Goal: Use online tool/utility: Utilize a website feature to perform a specific function

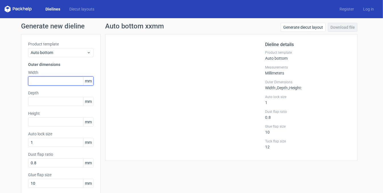
click at [59, 78] on input "text" at bounding box center [60, 80] width 65 height 9
type input "75"
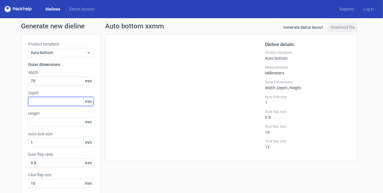
click at [64, 102] on input "text" at bounding box center [60, 101] width 65 height 9
type input "75"
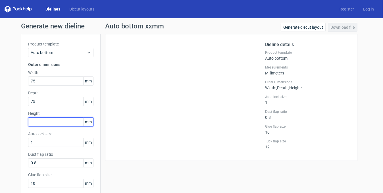
click at [59, 121] on input "text" at bounding box center [60, 121] width 65 height 9
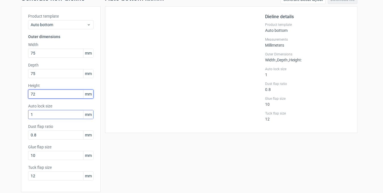
scroll to position [50, 0]
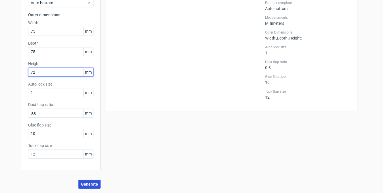
type input "72"
click at [86, 184] on span "Generate" at bounding box center [89, 184] width 17 height 4
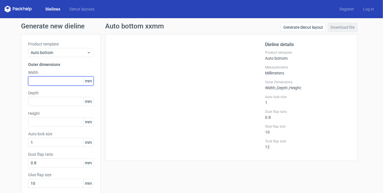
click at [31, 79] on input "text" at bounding box center [60, 80] width 65 height 9
type input "75"
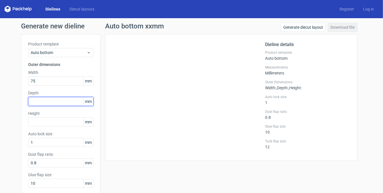
click at [29, 100] on input "text" at bounding box center [60, 101] width 65 height 9
type input "75"
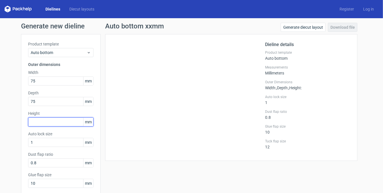
click at [53, 123] on input "text" at bounding box center [60, 121] width 65 height 9
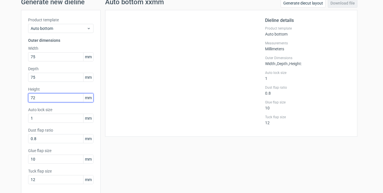
scroll to position [50, 0]
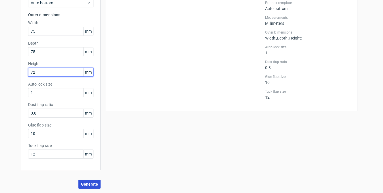
type input "72"
click at [83, 183] on span "Generate" at bounding box center [89, 184] width 17 height 4
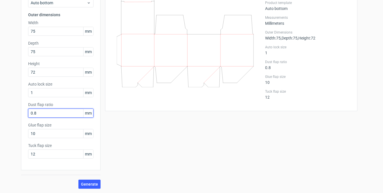
click at [38, 114] on input "0.8" at bounding box center [60, 112] width 65 height 9
type input "20"
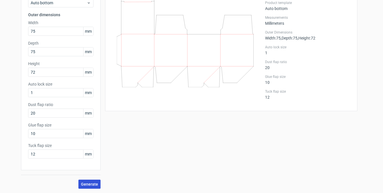
click at [85, 185] on span "Generate" at bounding box center [89, 184] width 17 height 4
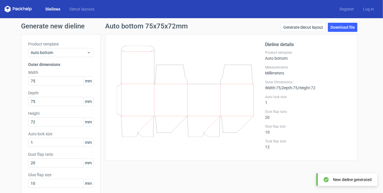
scroll to position [50, 0]
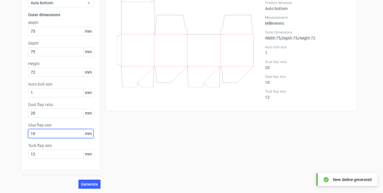
click at [47, 132] on input "10" at bounding box center [60, 133] width 65 height 9
type input "30"
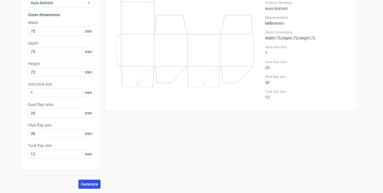
click at [91, 185] on span "Generate" at bounding box center [89, 184] width 17 height 4
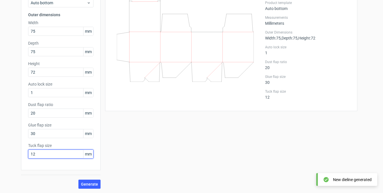
click at [40, 154] on input "12" at bounding box center [60, 153] width 65 height 9
type input "30"
click at [78, 179] on button "Generate" at bounding box center [89, 183] width 22 height 9
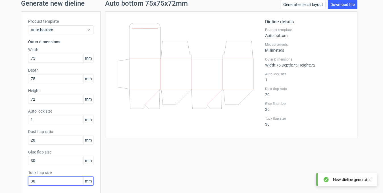
scroll to position [28, 0]
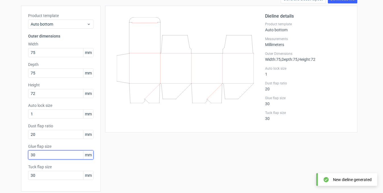
click at [37, 153] on input "30" at bounding box center [60, 154] width 65 height 9
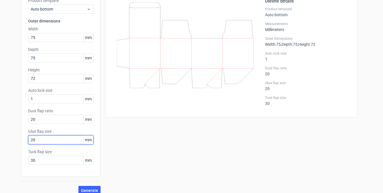
scroll to position [50, 0]
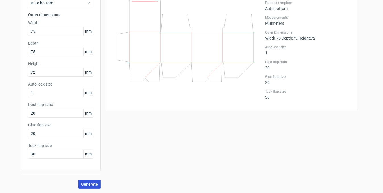
click at [88, 184] on span "Generate" at bounding box center [89, 184] width 17 height 4
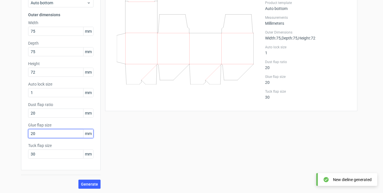
click at [36, 131] on input "20" at bounding box center [60, 133] width 65 height 9
type input "15"
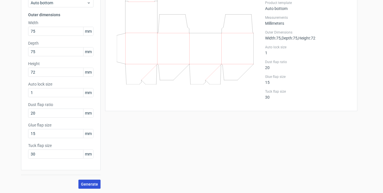
click at [91, 185] on span "Generate" at bounding box center [89, 184] width 17 height 4
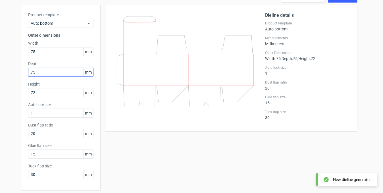
scroll to position [21, 0]
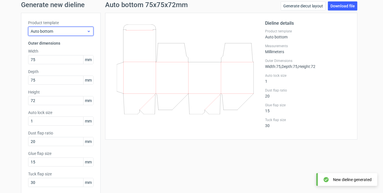
click at [87, 32] on icon at bounding box center [89, 31] width 4 height 5
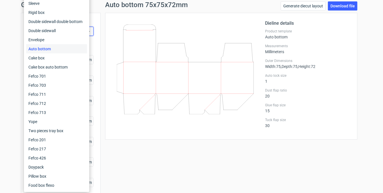
click at [74, 52] on div "Auto bottom" at bounding box center [56, 48] width 61 height 9
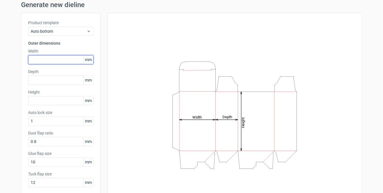
click at [63, 63] on input "text" at bounding box center [60, 59] width 65 height 9
type input "75"
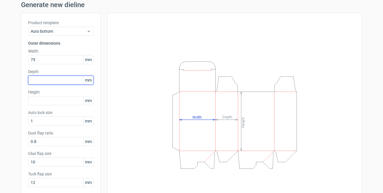
click at [66, 82] on input "text" at bounding box center [60, 80] width 65 height 9
type input "75"
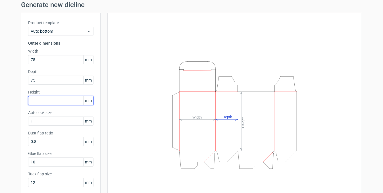
click at [69, 104] on input "text" at bounding box center [60, 100] width 65 height 9
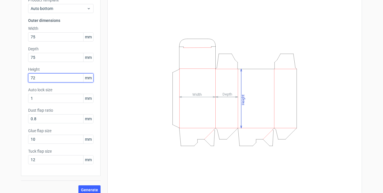
scroll to position [50, 0]
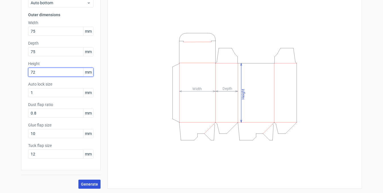
type input "72"
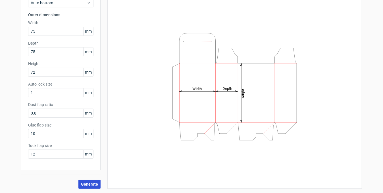
click at [92, 185] on span "Generate" at bounding box center [89, 184] width 17 height 4
